Goal: Task Accomplishment & Management: Complete application form

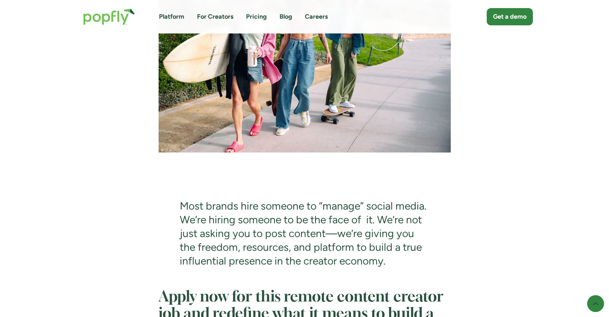
scroll to position [2444, 0]
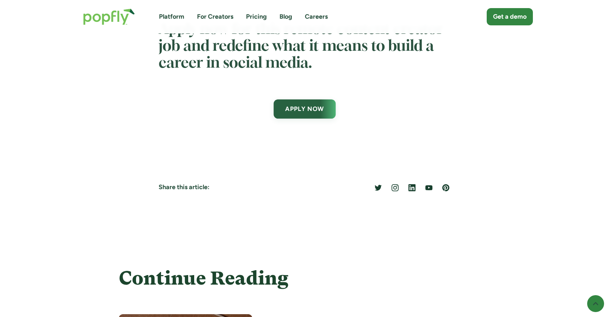
click at [303, 119] on link "APPLY NOW" at bounding box center [304, 108] width 62 height 19
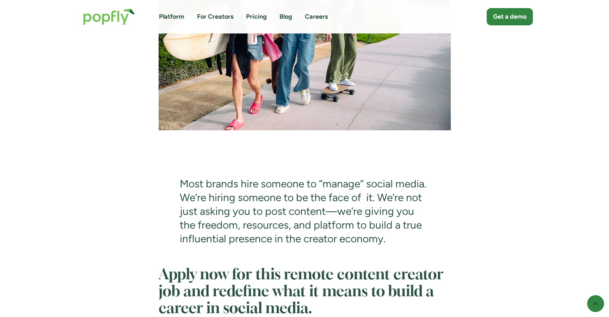
scroll to position [2263, 0]
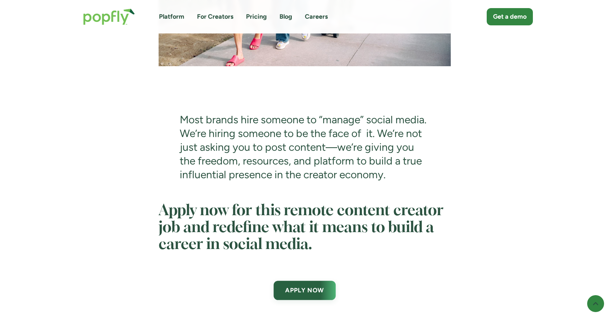
click at [301, 300] on link "APPLY NOW" at bounding box center [304, 290] width 62 height 19
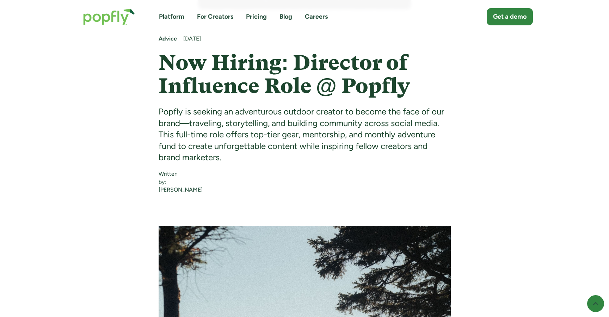
scroll to position [325, 0]
